Goal: Check status: Check status

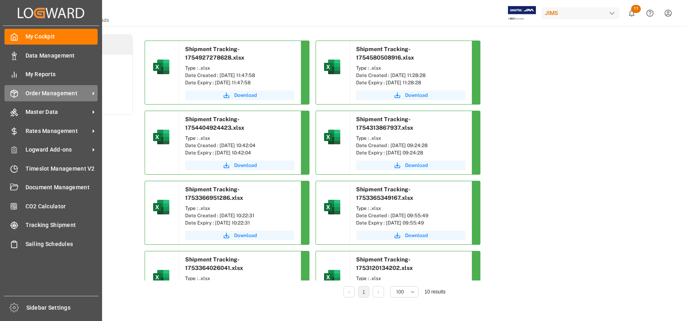
click at [47, 94] on span "Order Management" at bounding box center [58, 93] width 64 height 9
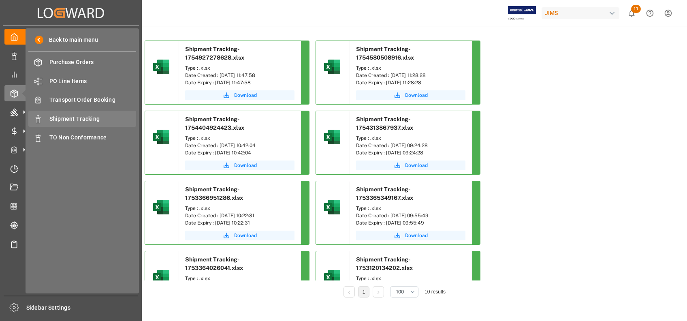
click at [70, 121] on span "Shipment Tracking" at bounding box center [92, 119] width 87 height 9
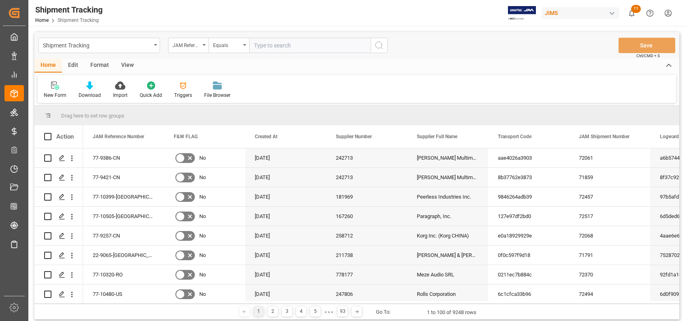
click at [294, 47] on input "text" at bounding box center [309, 45] width 121 height 15
type input "22-9969-TW"
click at [376, 45] on icon "search button" at bounding box center [379, 45] width 10 height 10
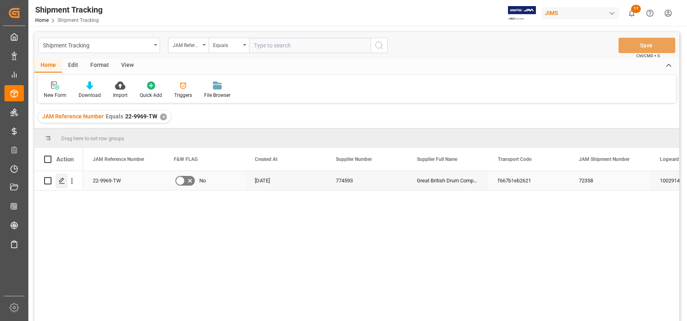
click at [66, 179] on div "Press SPACE to select this row." at bounding box center [61, 180] width 12 height 15
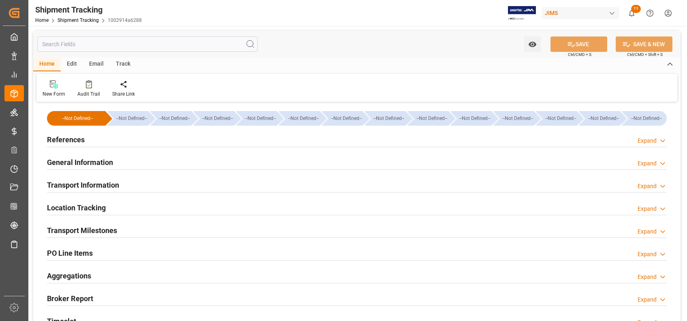
type input "[DATE] 11:59"
type input "[DATE] 00:00"
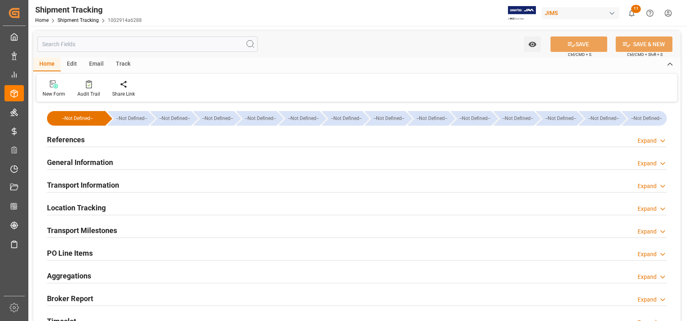
type input "[DATE] 11:59"
click at [77, 229] on h2 "Transport Milestones" at bounding box center [82, 230] width 70 height 11
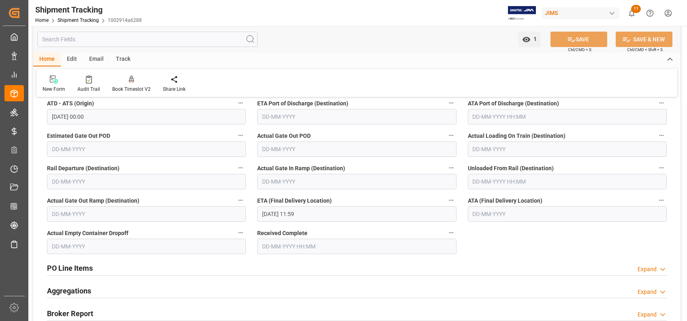
scroll to position [216, 0]
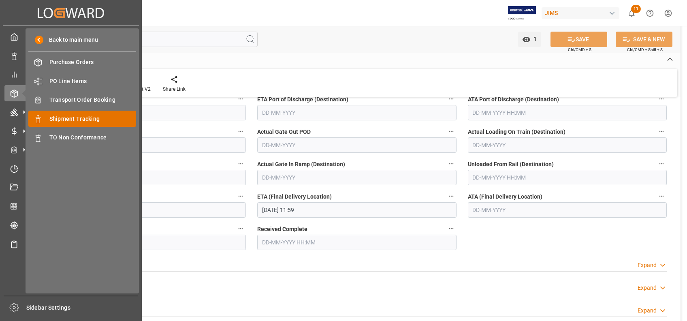
click at [77, 115] on span "Shipment Tracking" at bounding box center [92, 119] width 87 height 9
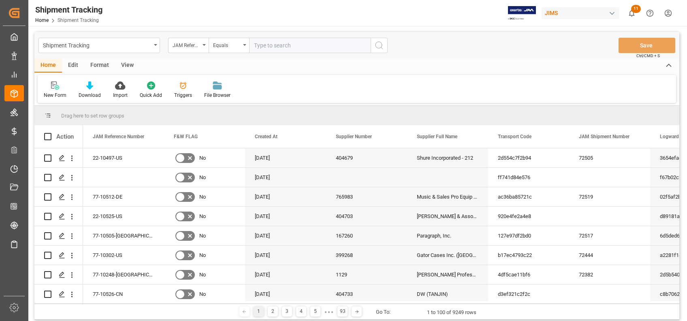
click at [319, 49] on input "text" at bounding box center [309, 45] width 121 height 15
type input "22-9969-TW"
click at [379, 42] on icon "search button" at bounding box center [379, 45] width 10 height 10
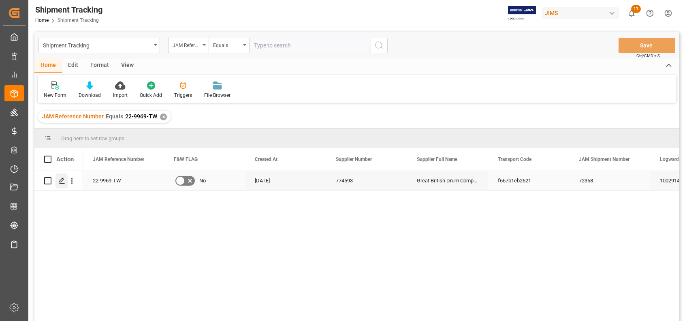
click at [62, 184] on icon "Press SPACE to select this row." at bounding box center [62, 180] width 6 height 6
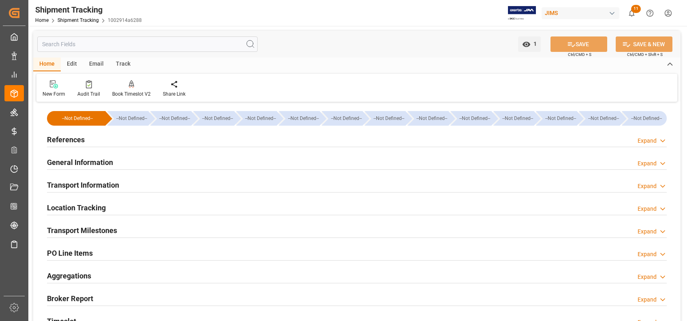
type input "[DATE] 11:59"
type input "[DATE] 00:00"
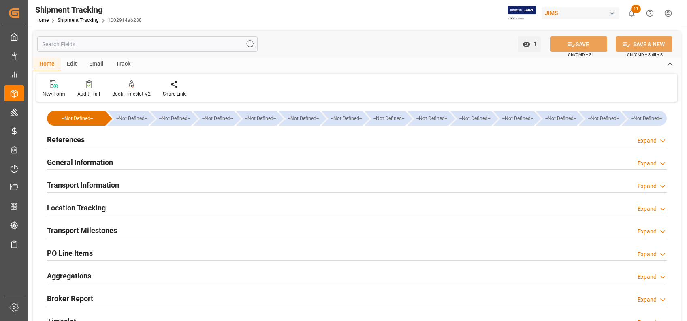
type input "[DATE] 11:59"
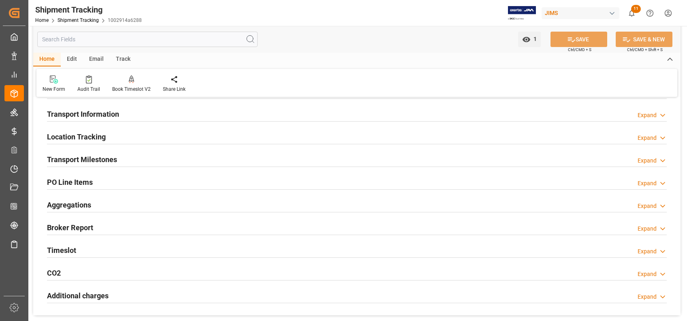
scroll to position [54, 0]
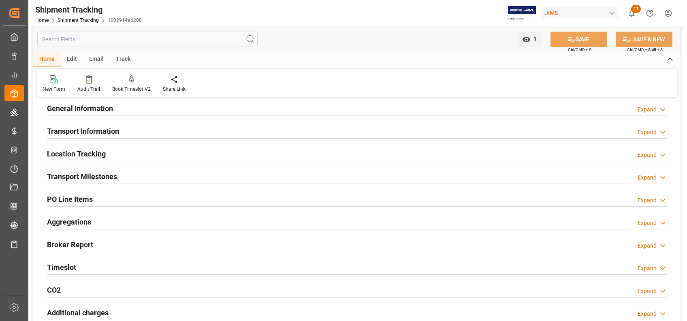
click at [91, 173] on h2 "Transport Milestones" at bounding box center [82, 176] width 70 height 11
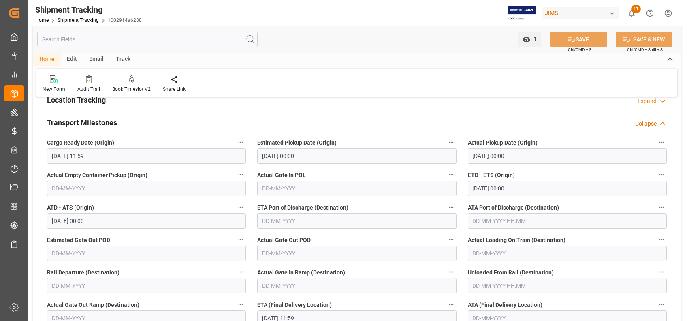
scroll to position [162, 0]
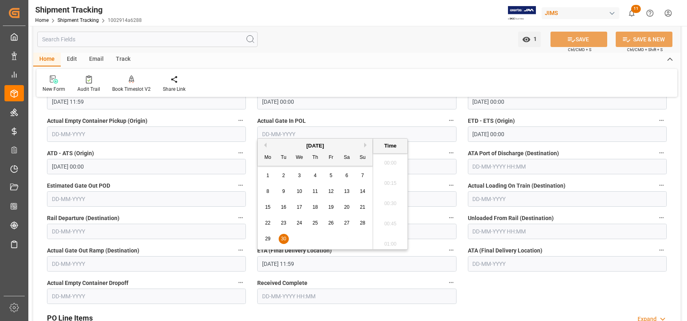
click at [379, 269] on input "[DATE] 11:59" at bounding box center [356, 263] width 199 height 15
